Goal: Task Accomplishment & Management: Use online tool/utility

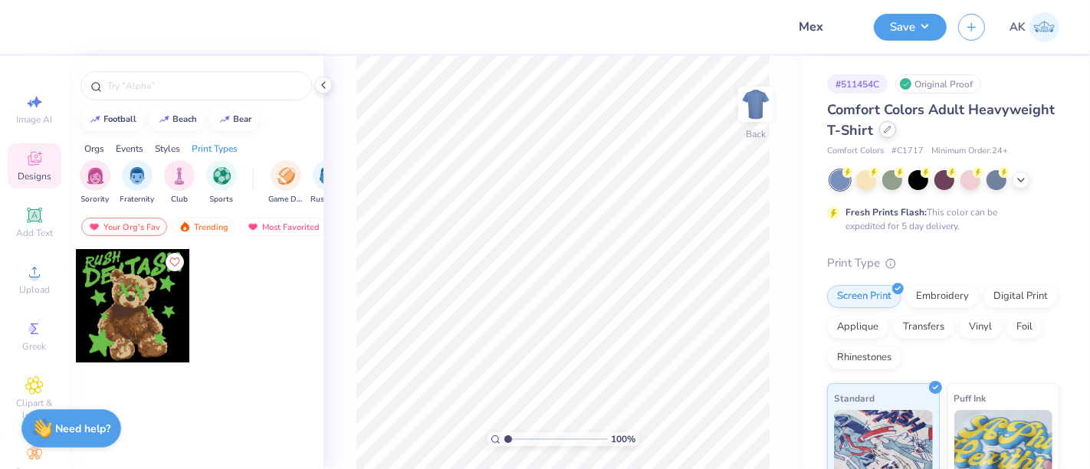
click at [896, 136] on div at bounding box center [887, 129] width 17 height 17
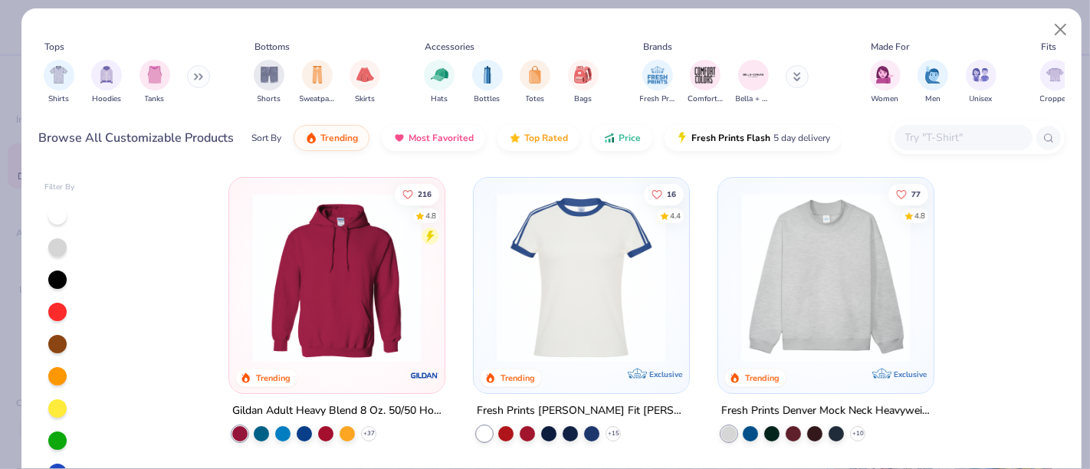
click at [978, 143] on input "text" at bounding box center [962, 138] width 118 height 18
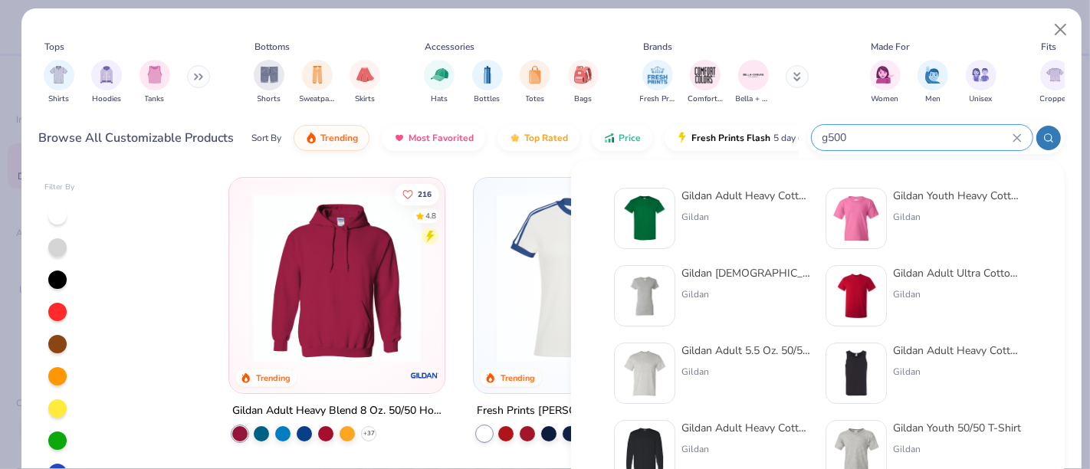
type input "g500"
click at [650, 228] on img at bounding box center [645, 219] width 48 height 48
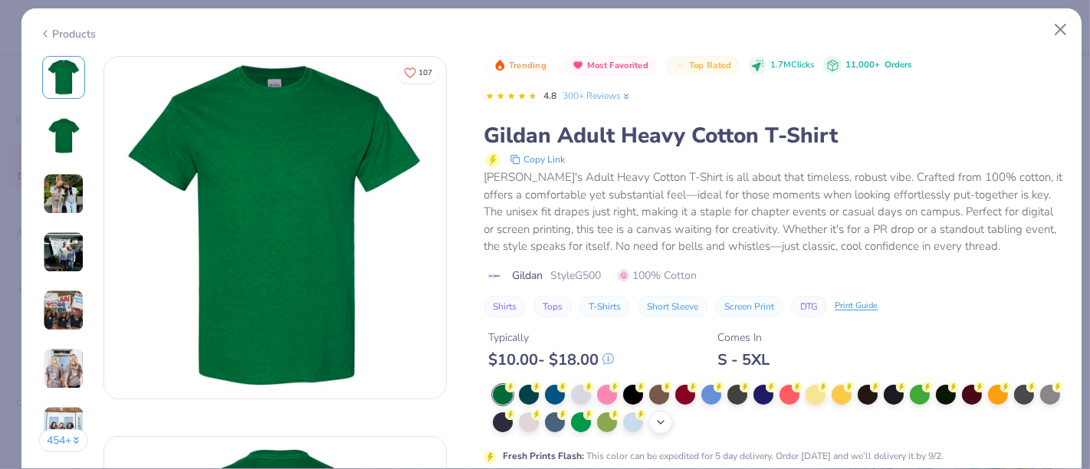
click at [667, 418] on icon at bounding box center [660, 422] width 12 height 12
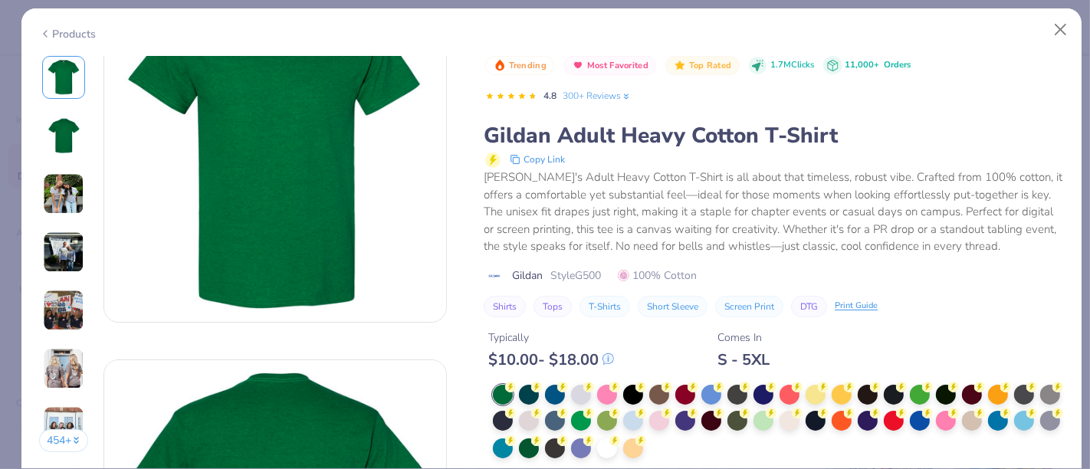
scroll to position [85, 0]
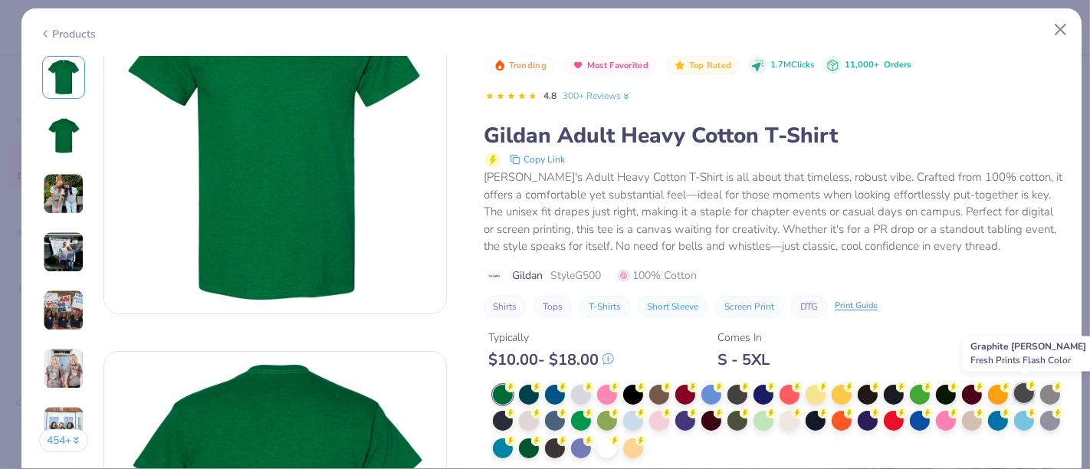
click at [1024, 391] on div at bounding box center [1024, 393] width 20 height 20
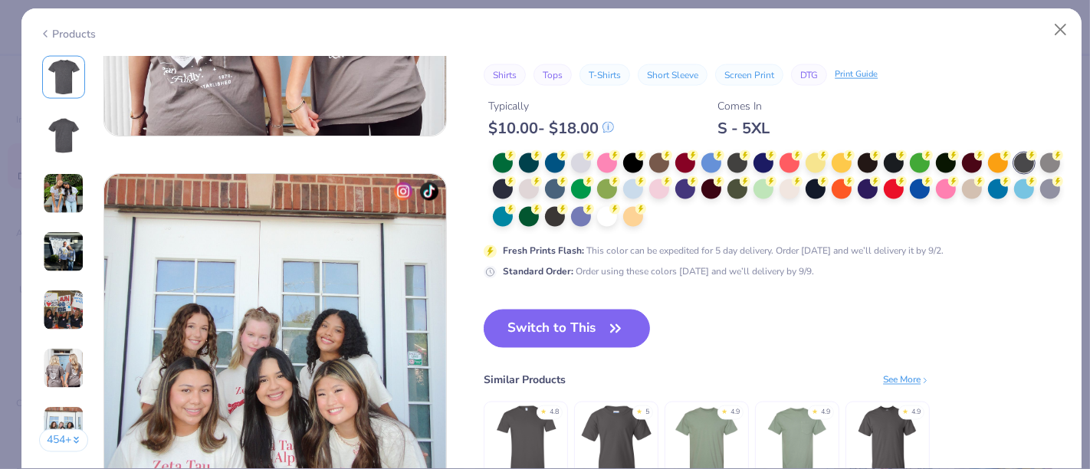
scroll to position [2128, 0]
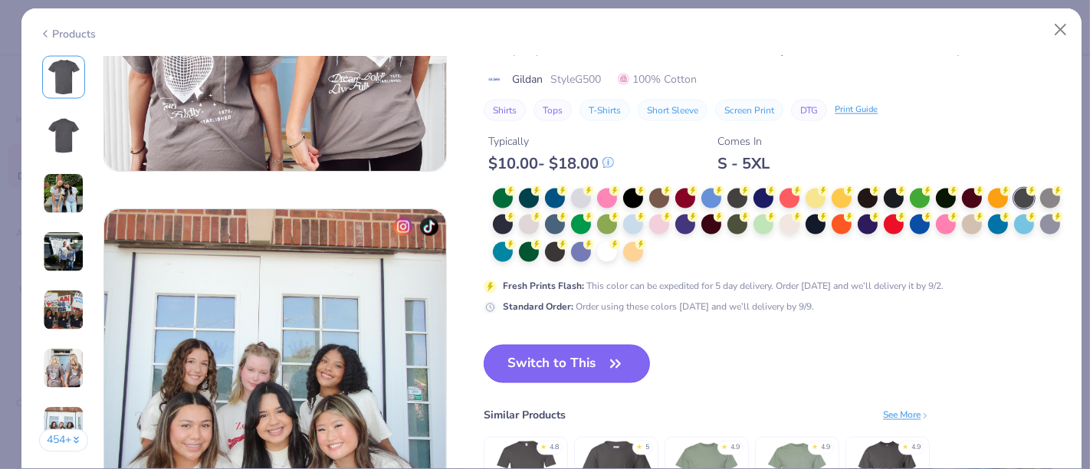
click at [578, 376] on button "Switch to This" at bounding box center [566, 364] width 166 height 38
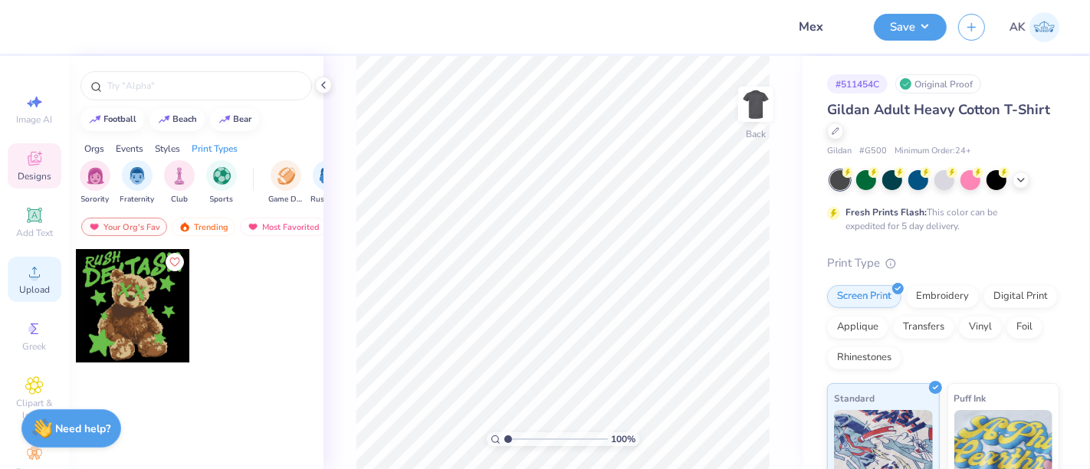
click at [26, 270] on icon at bounding box center [34, 272] width 18 height 18
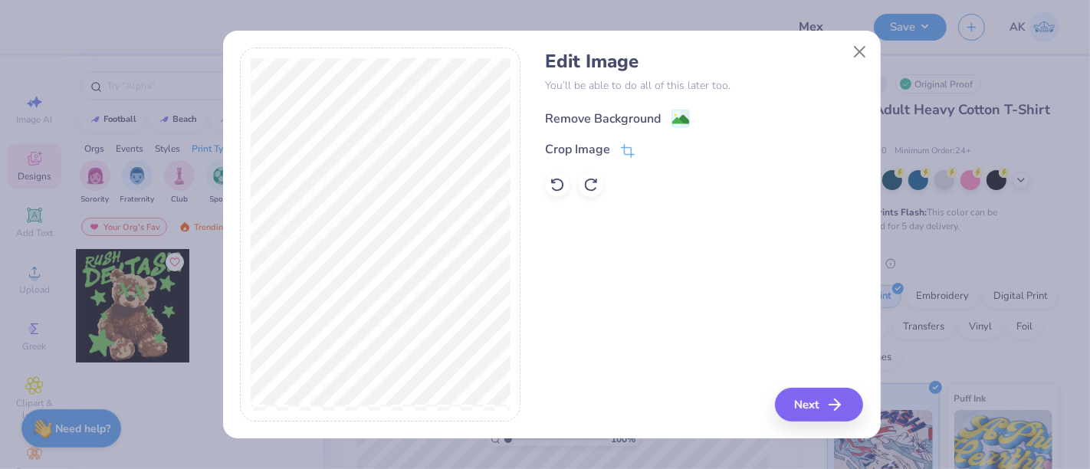
click at [684, 118] on image at bounding box center [680, 119] width 17 height 17
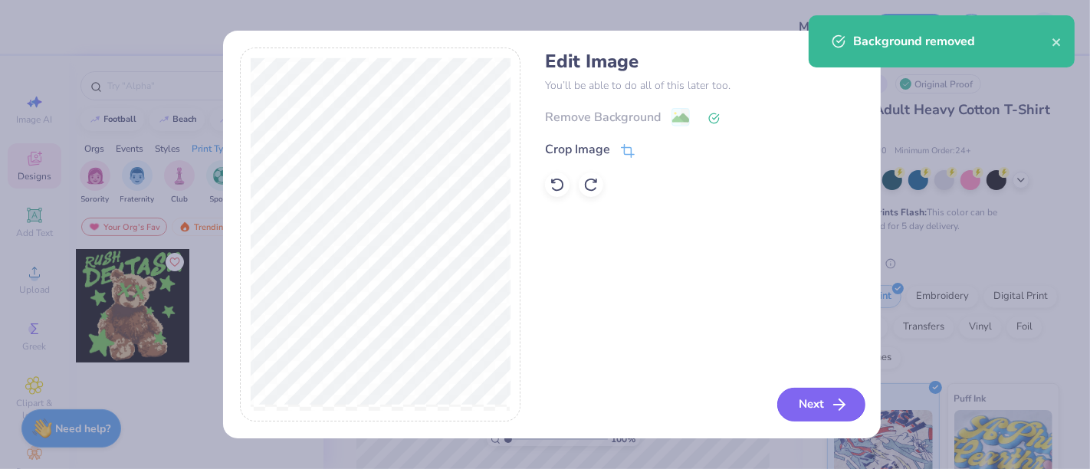
click at [827, 396] on button "Next" at bounding box center [821, 405] width 88 height 34
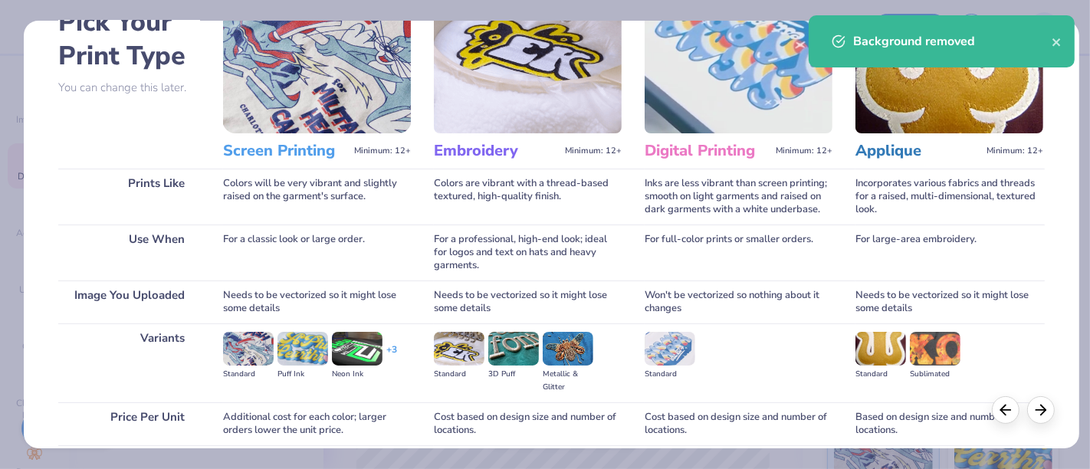
scroll to position [217, 0]
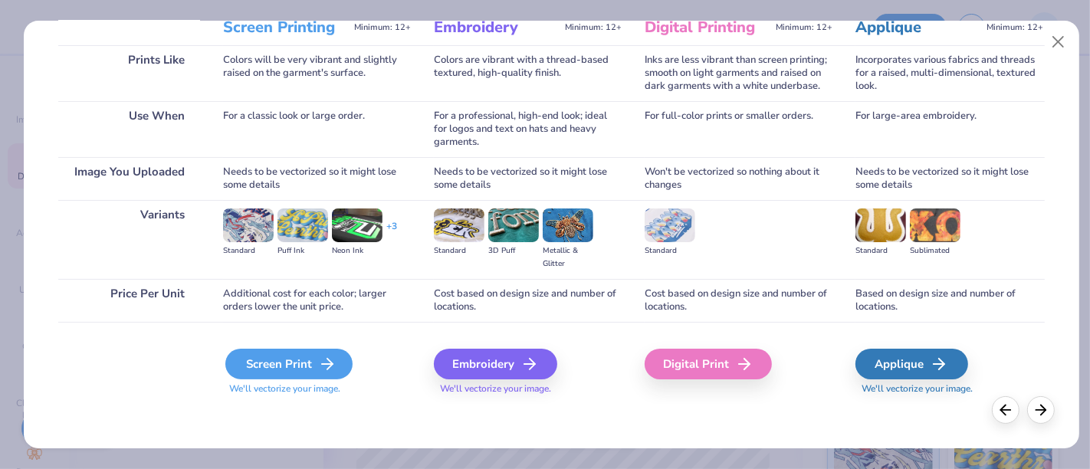
click at [295, 357] on div "Screen Print" at bounding box center [288, 364] width 127 height 31
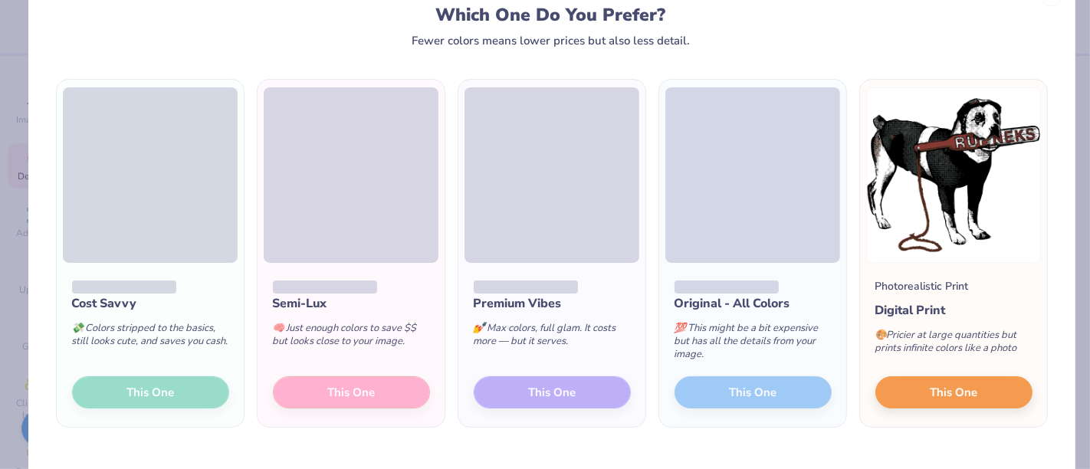
scroll to position [87, 0]
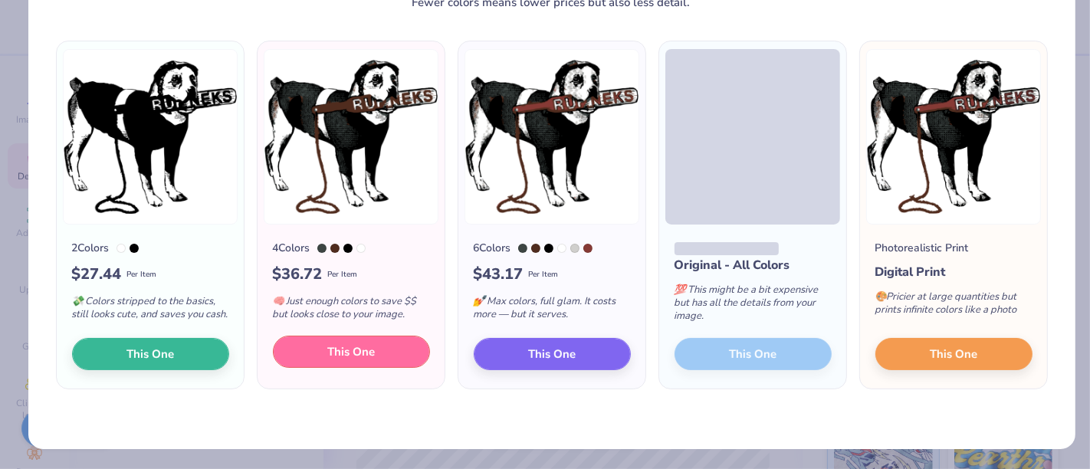
click at [361, 349] on span "This One" at bounding box center [351, 352] width 48 height 18
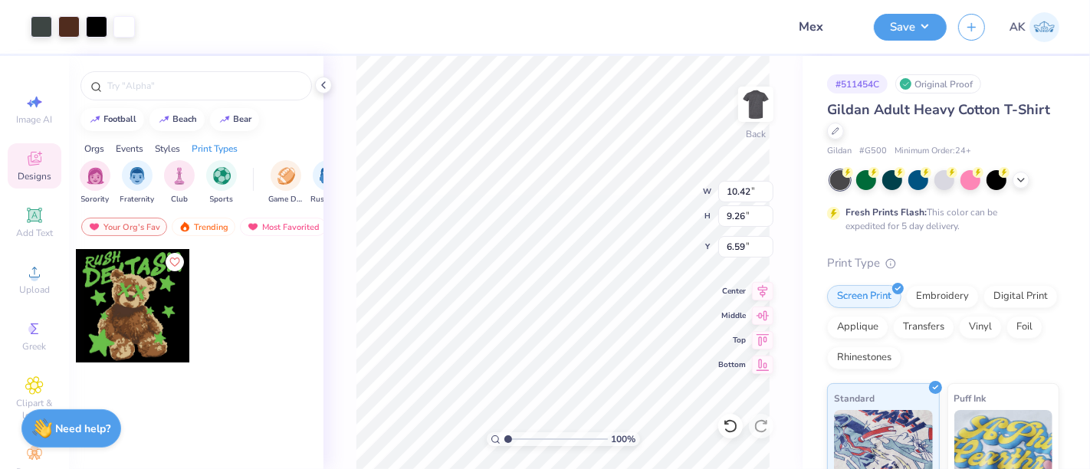
type input "10.42"
type input "9.26"
type input "3.00"
click at [922, 28] on button "Save" at bounding box center [909, 24] width 73 height 27
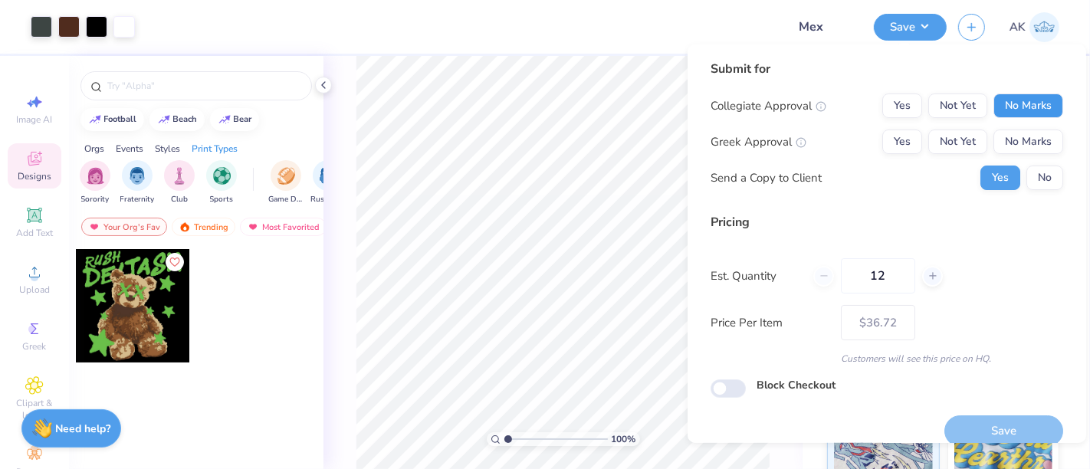
click at [1004, 99] on button "No Marks" at bounding box center [1028, 105] width 70 height 25
click at [1000, 136] on button "No Marks" at bounding box center [1028, 141] width 70 height 25
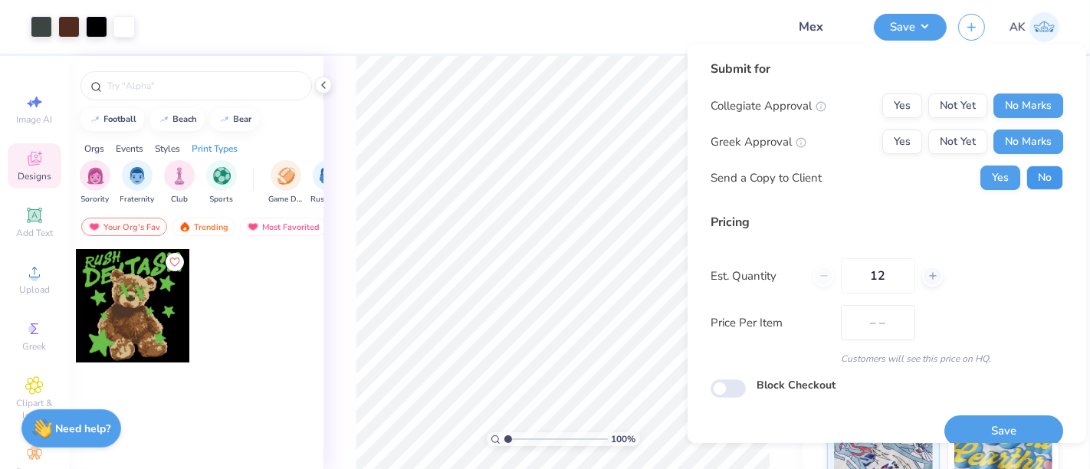
click at [1026, 166] on button "No" at bounding box center [1044, 177] width 37 height 25
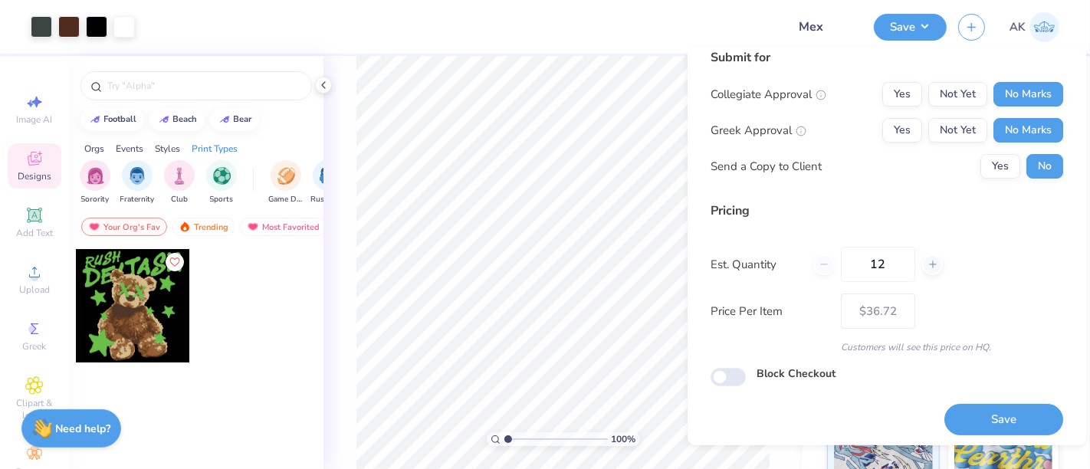
scroll to position [17, 0]
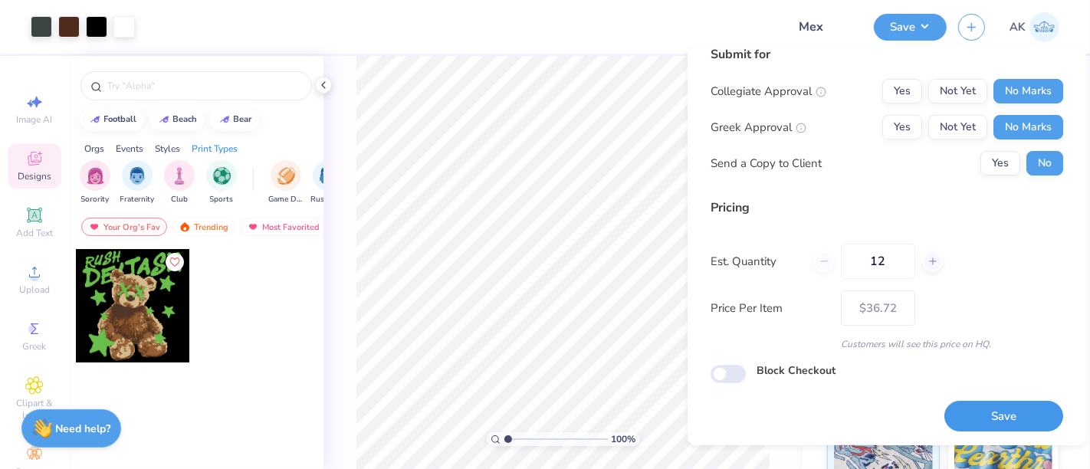
click at [1010, 414] on button "Save" at bounding box center [1003, 416] width 119 height 31
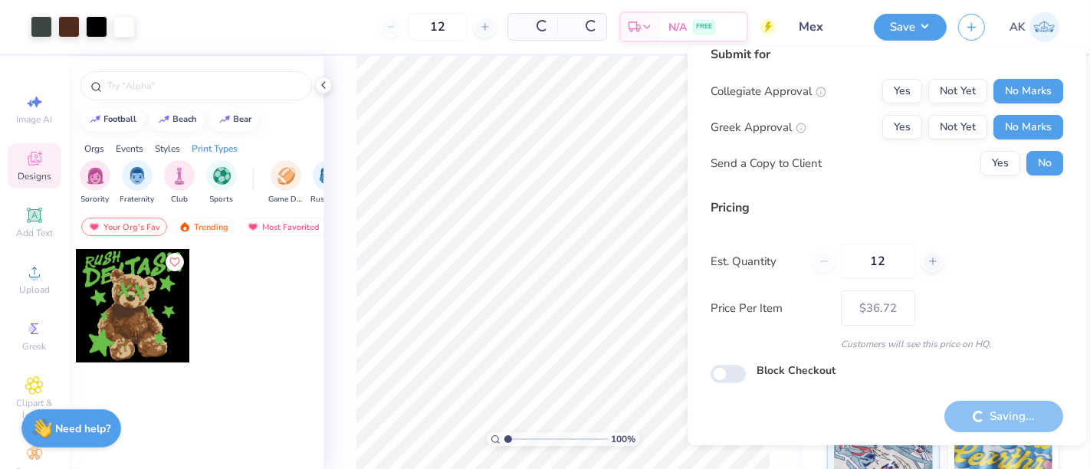
type input "– –"
